Goal: Task Accomplishment & Management: Use online tool/utility

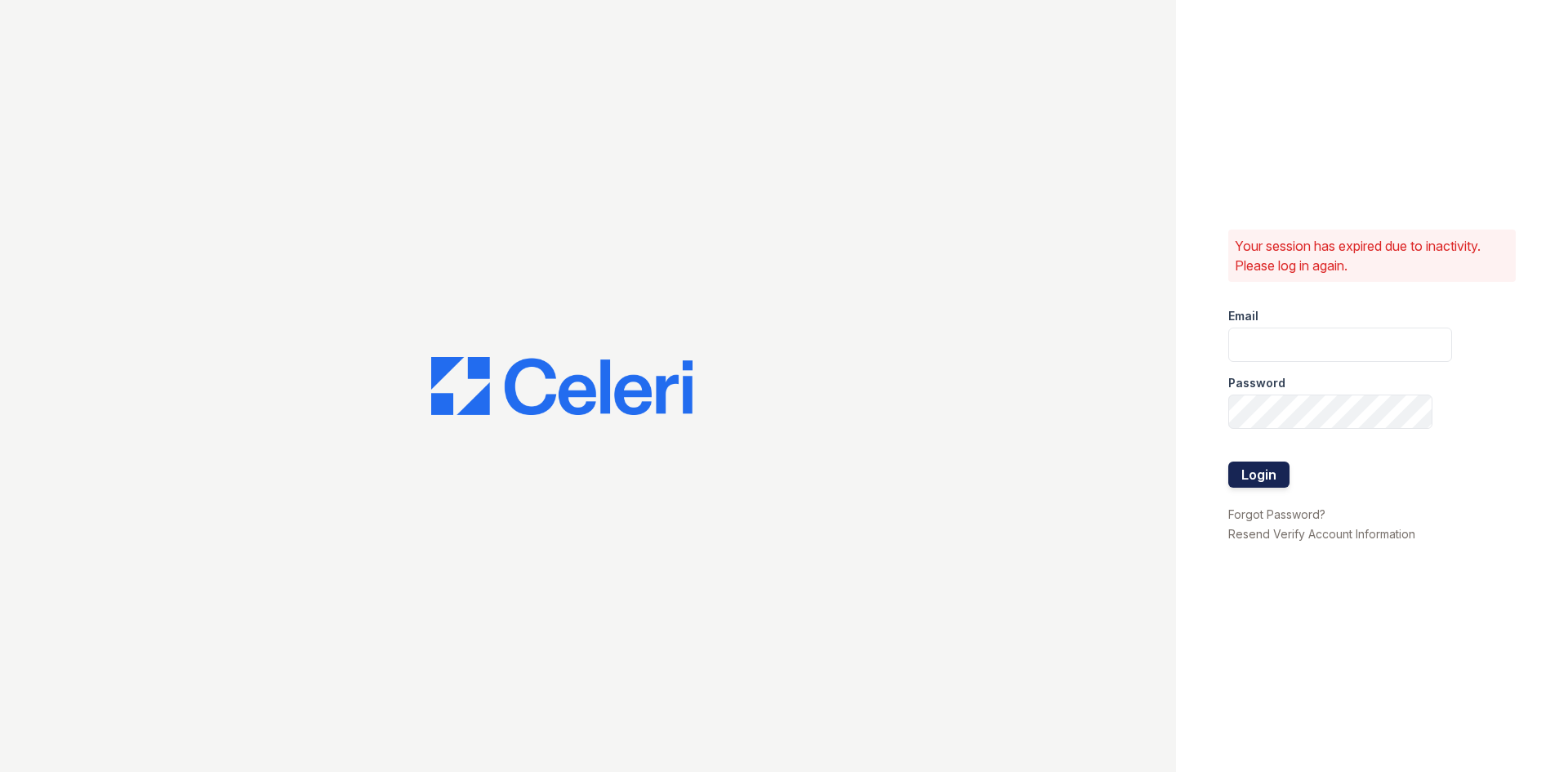
type input "thornbury.am@cafmanagement.com"
click at [1273, 473] on button "Login" at bounding box center [1259, 474] width 61 height 26
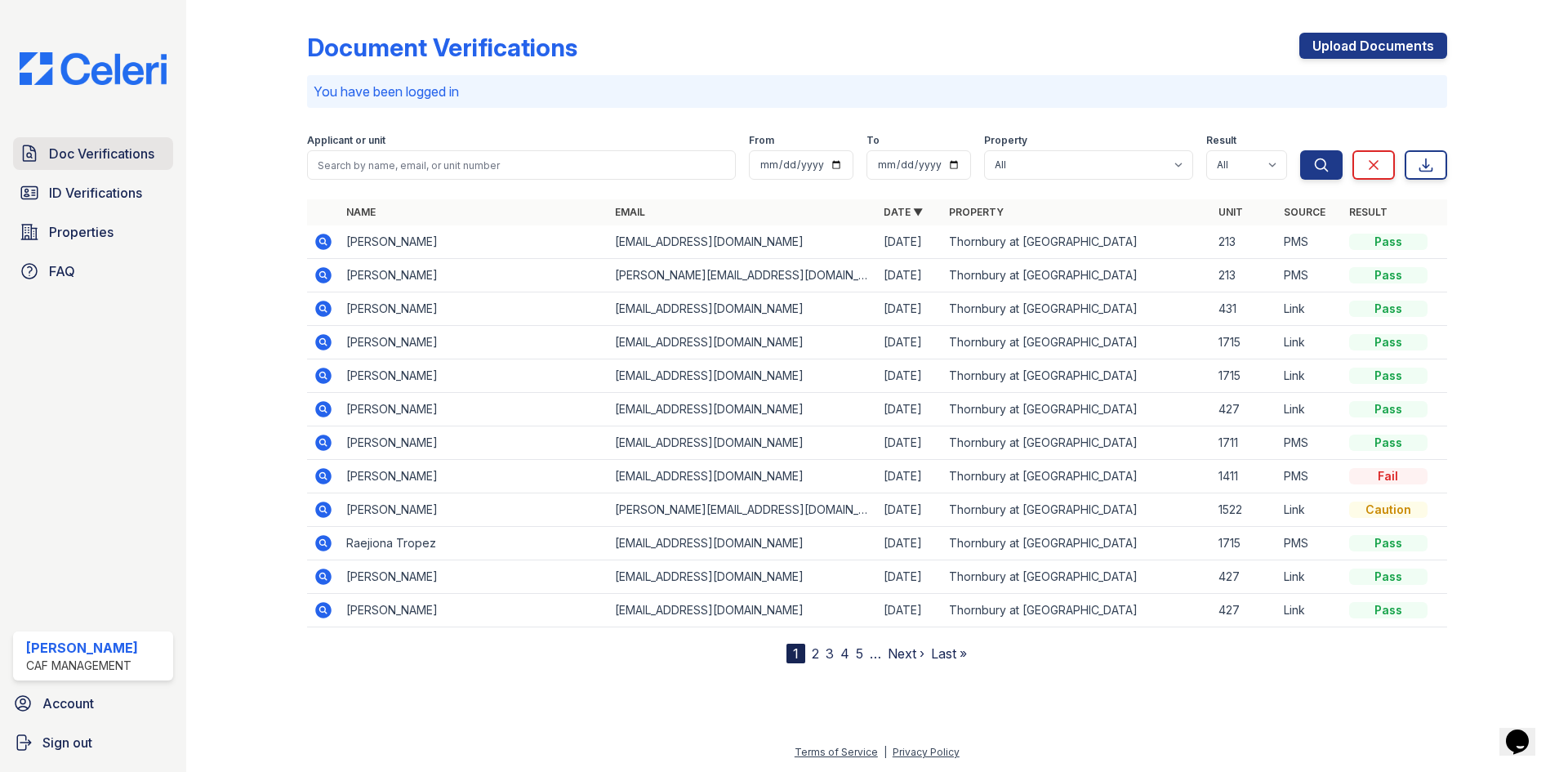
click at [64, 191] on span "ID Verifications" at bounding box center [95, 193] width 93 height 20
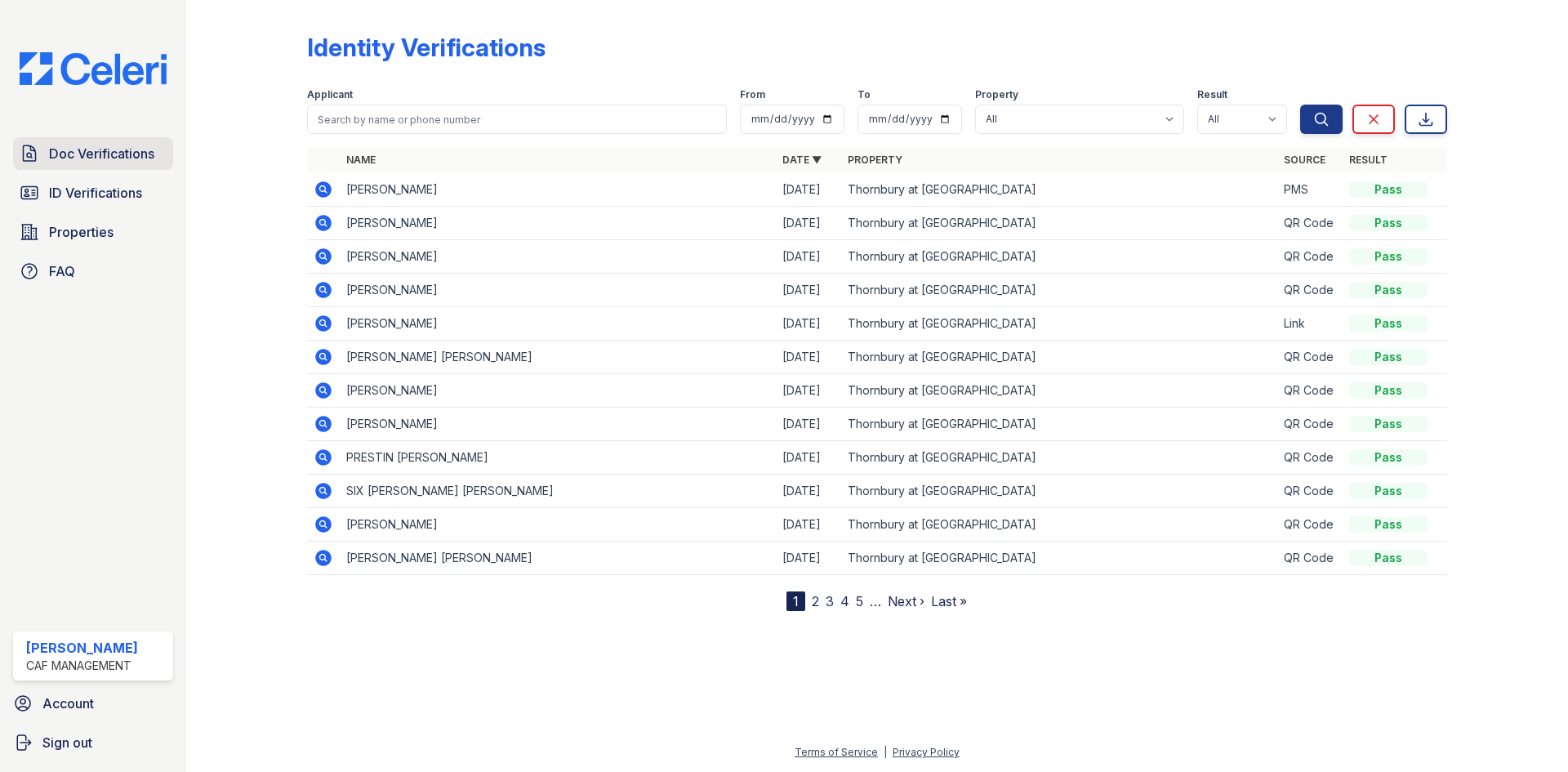
click at [97, 152] on span "Doc Verifications" at bounding box center [101, 154] width 105 height 20
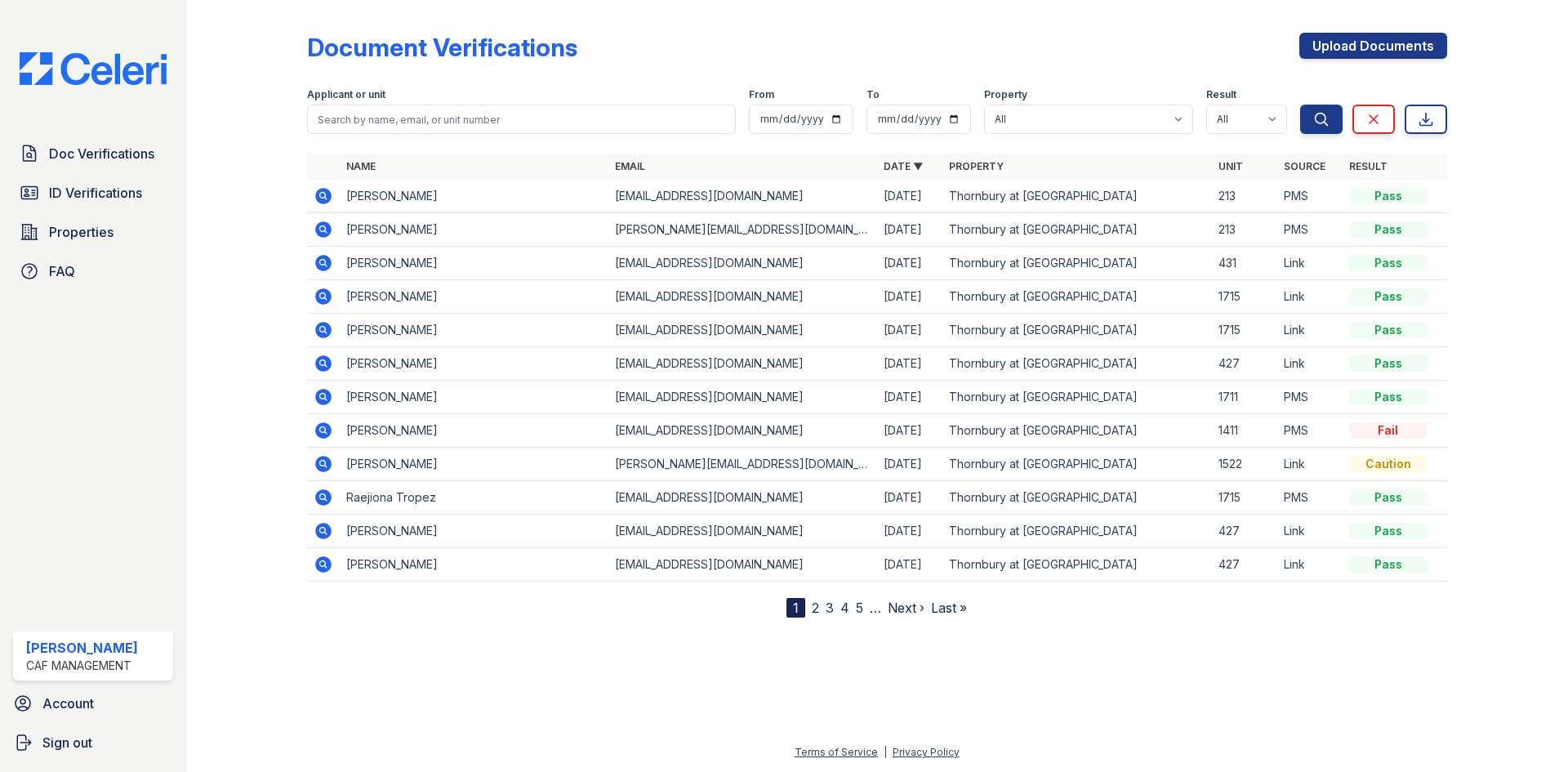
click at [328, 296] on icon at bounding box center [324, 296] width 17 height 17
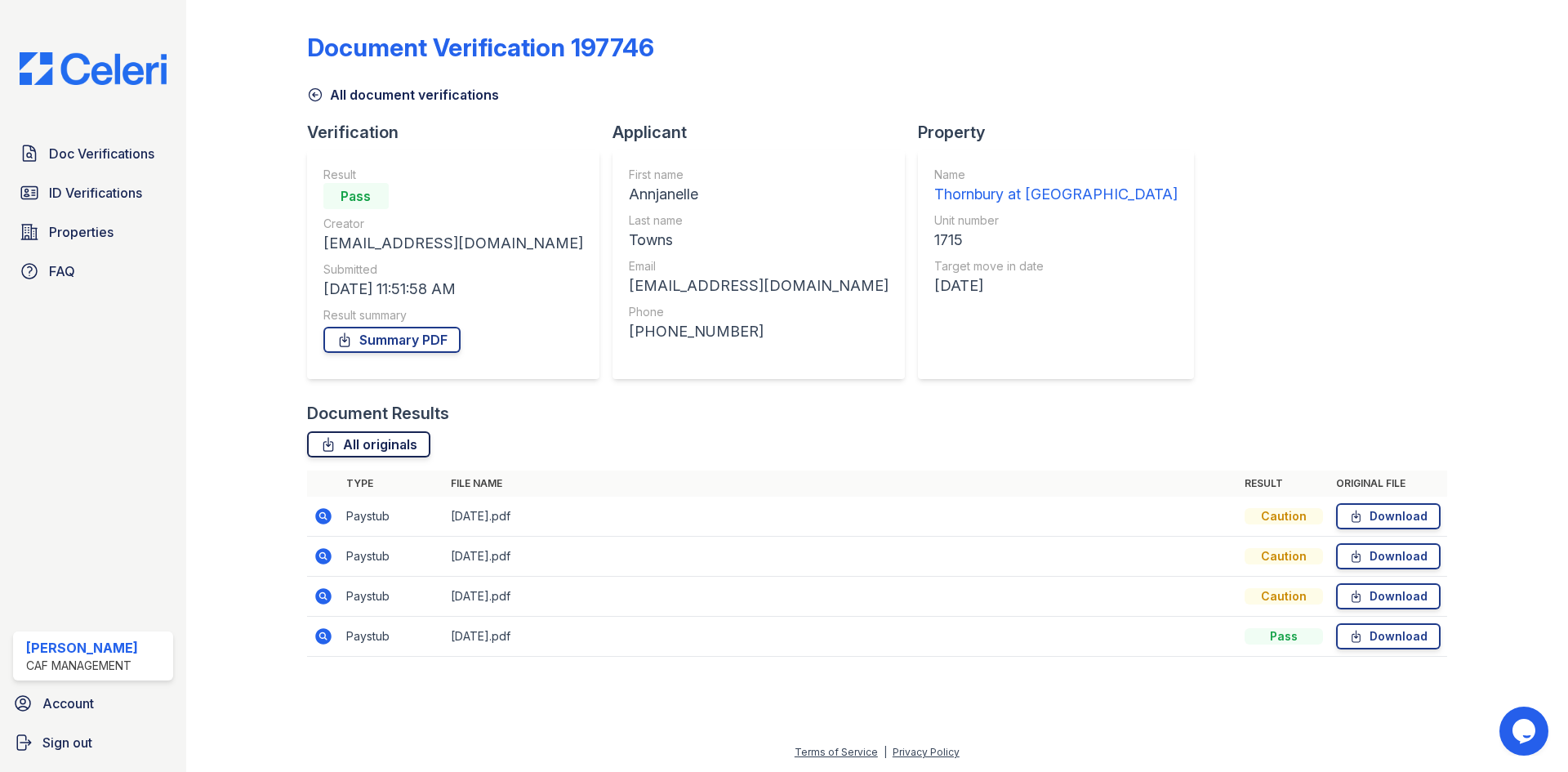
click at [378, 444] on link "All originals" at bounding box center [369, 444] width 124 height 26
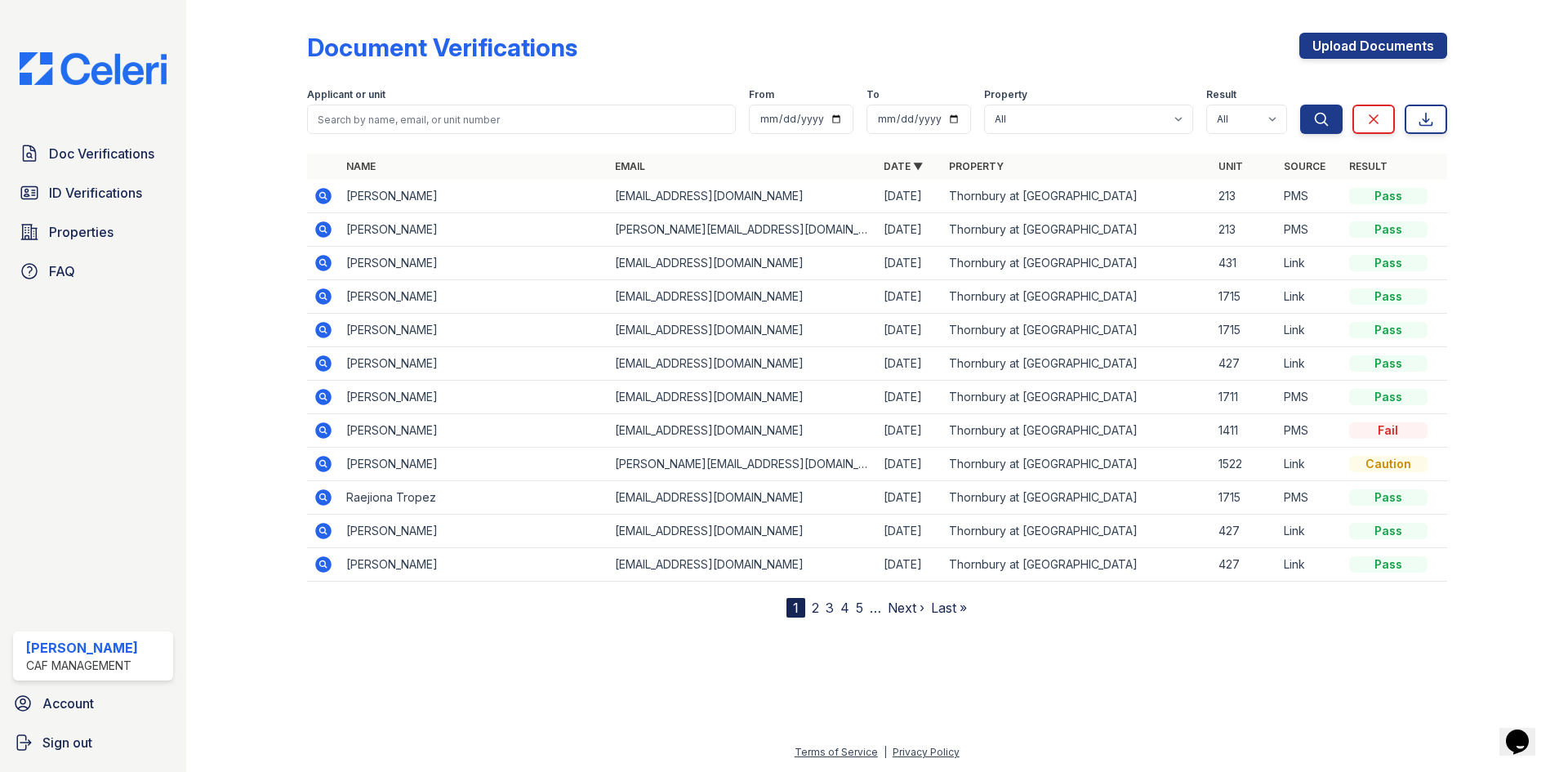
click at [316, 330] on icon at bounding box center [324, 330] width 17 height 17
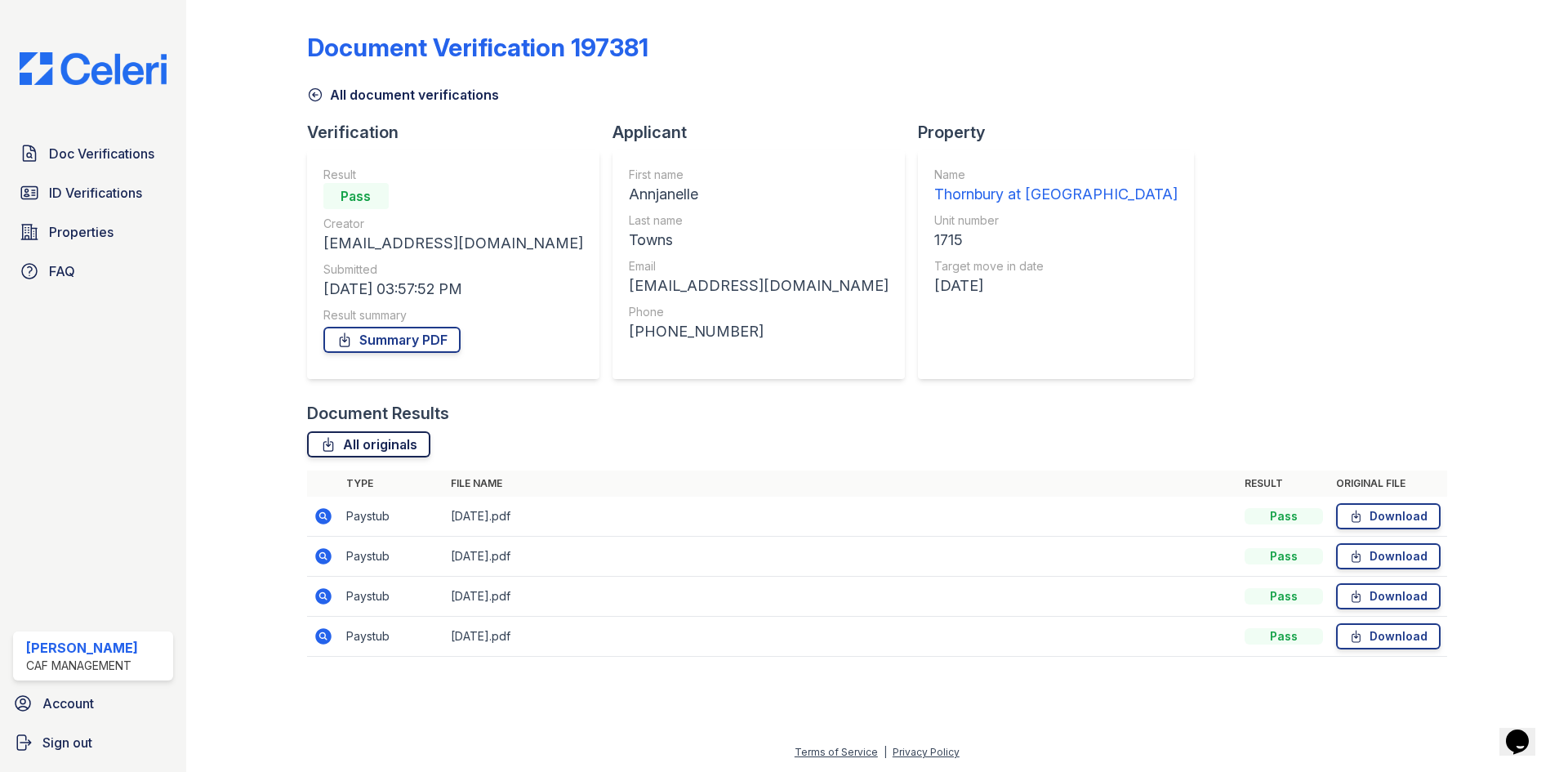
click at [380, 443] on link "All originals" at bounding box center [369, 444] width 124 height 26
click at [1048, 134] on div "Document Verification 197381 All document verifications Verification Result Pas…" at bounding box center [877, 340] width 1141 height 667
click at [413, 334] on link "Summary PDF" at bounding box center [392, 340] width 137 height 26
click at [79, 139] on link "Doc Verifications" at bounding box center [93, 153] width 160 height 32
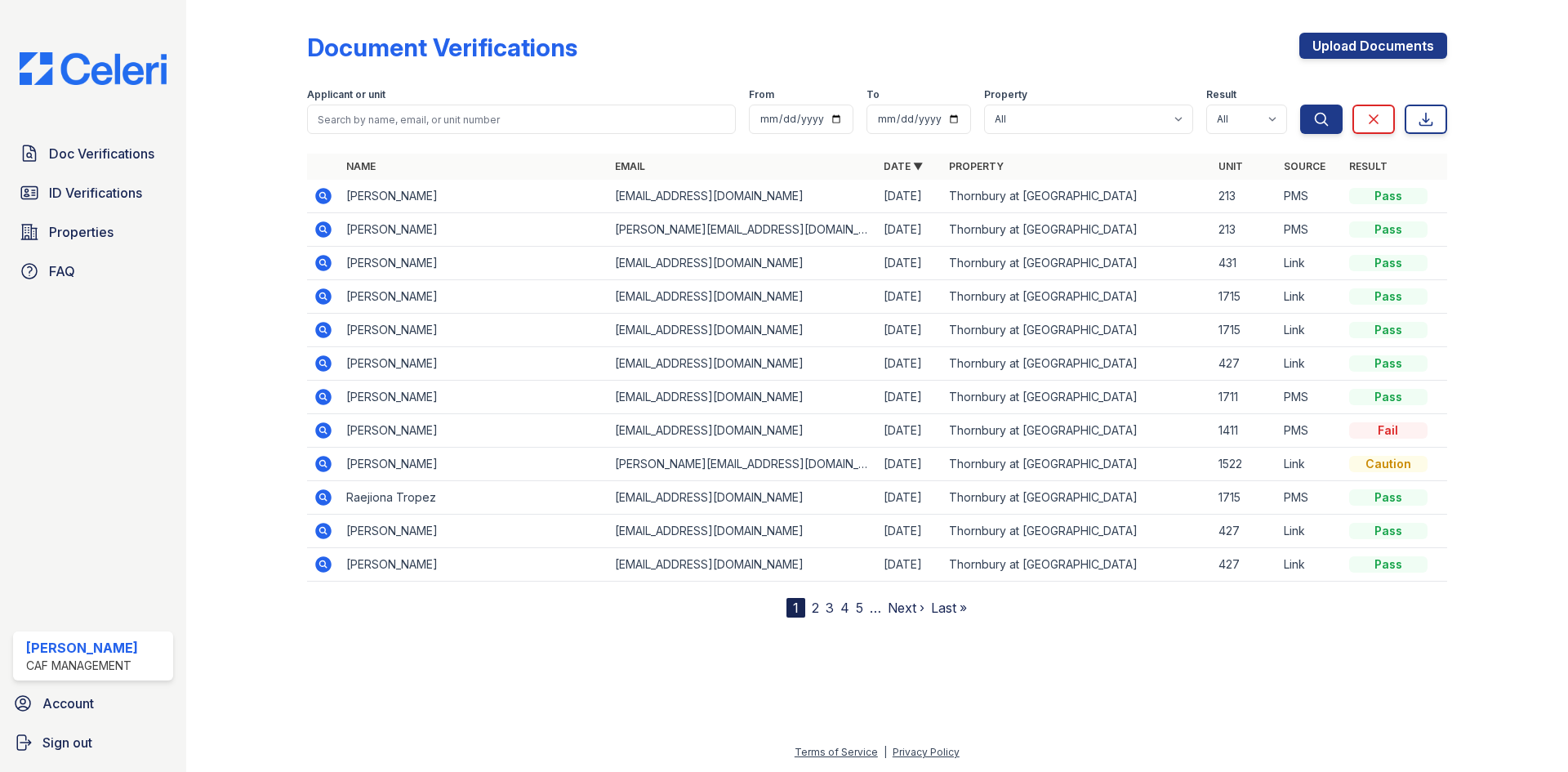
click at [324, 432] on icon at bounding box center [324, 431] width 20 height 20
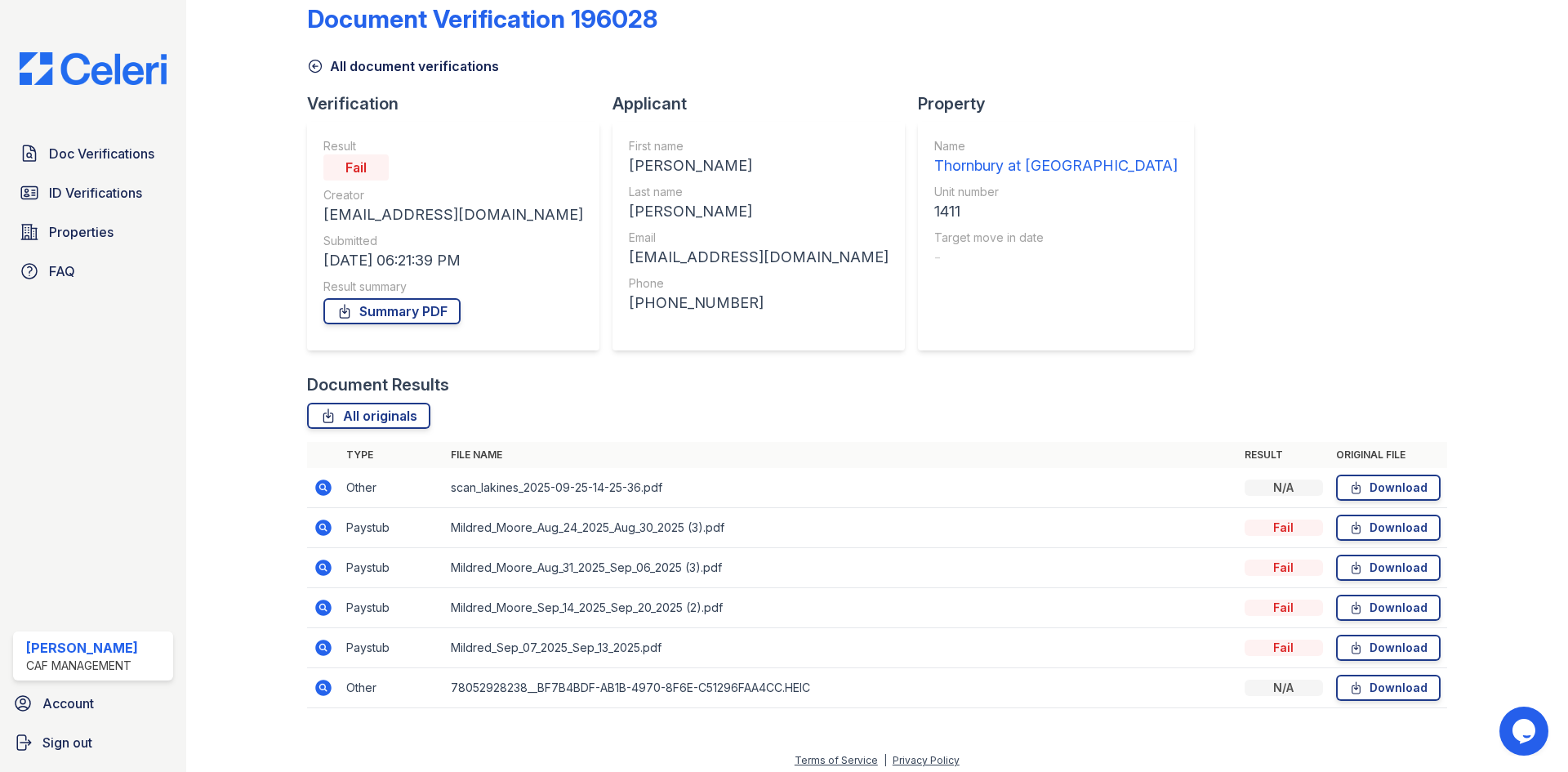
scroll to position [37, 0]
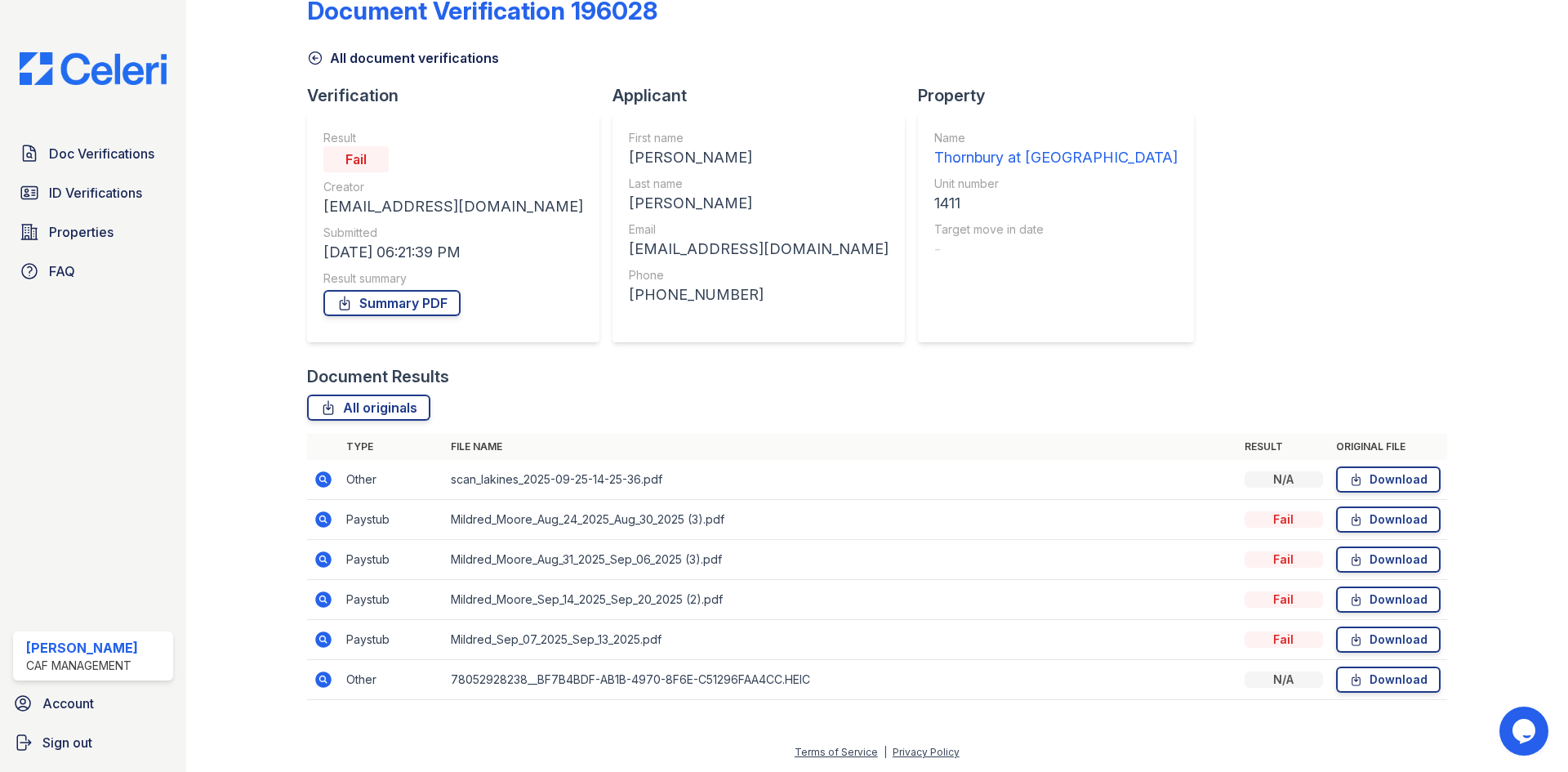
click at [324, 518] on icon at bounding box center [322, 518] width 4 height 4
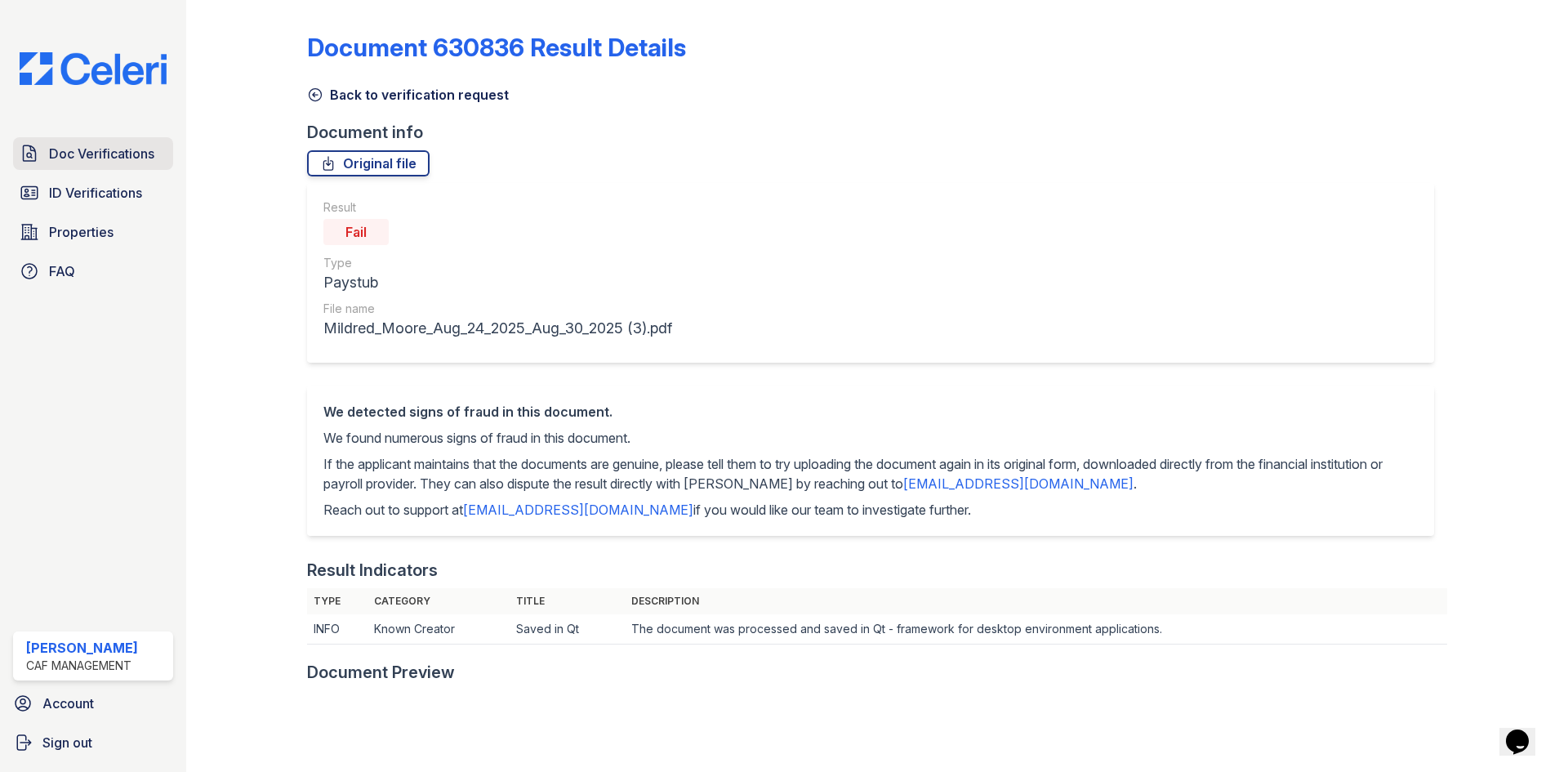
click at [91, 147] on span "Doc Verifications" at bounding box center [101, 154] width 105 height 20
